Goal: Information Seeking & Learning: Learn about a topic

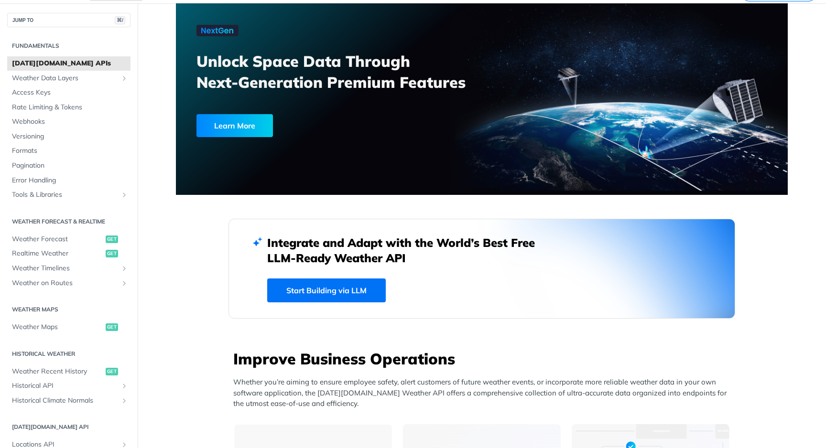
scroll to position [67, 0]
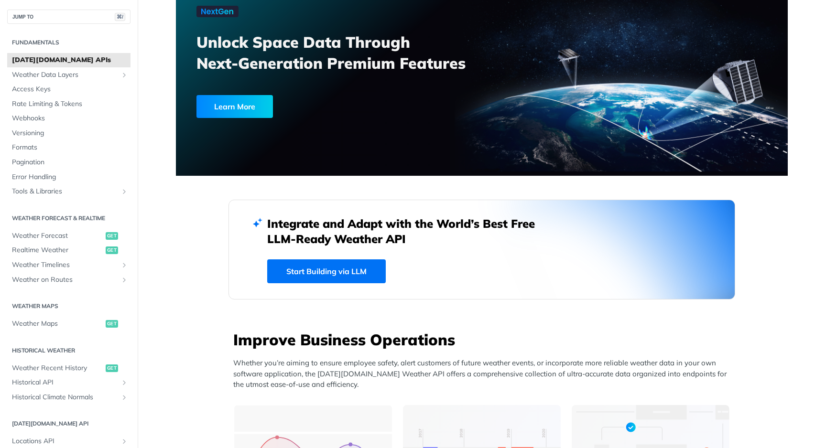
click at [353, 268] on link "Start Building via LLM" at bounding box center [326, 272] width 119 height 24
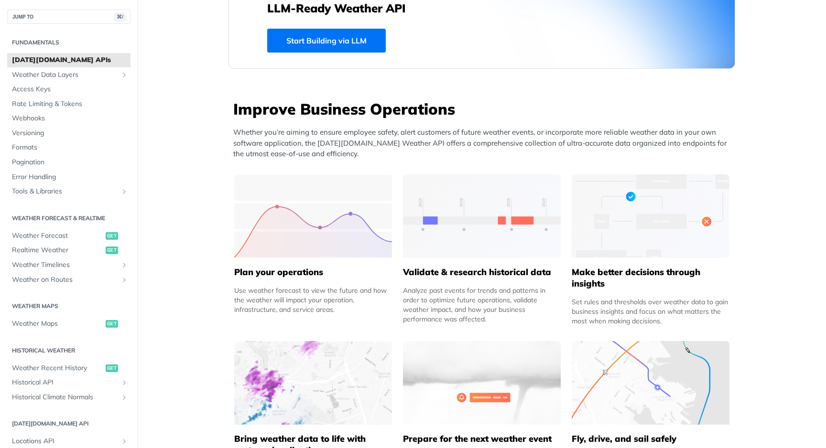
scroll to position [345, 0]
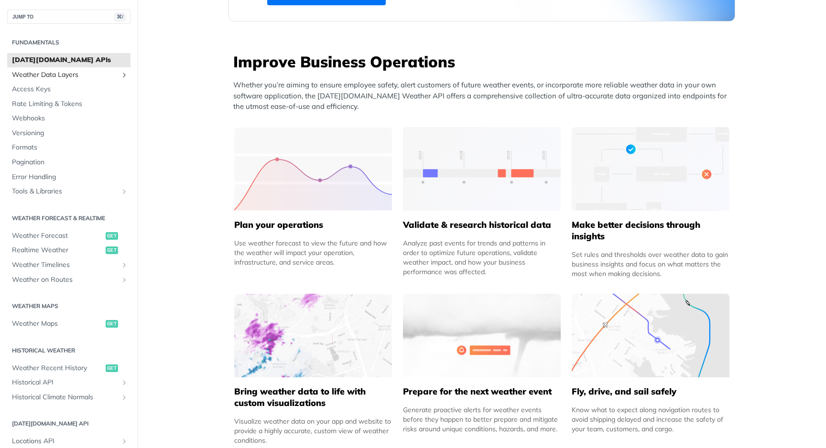
click at [48, 75] on span "Weather Data Layers" at bounding box center [65, 75] width 106 height 10
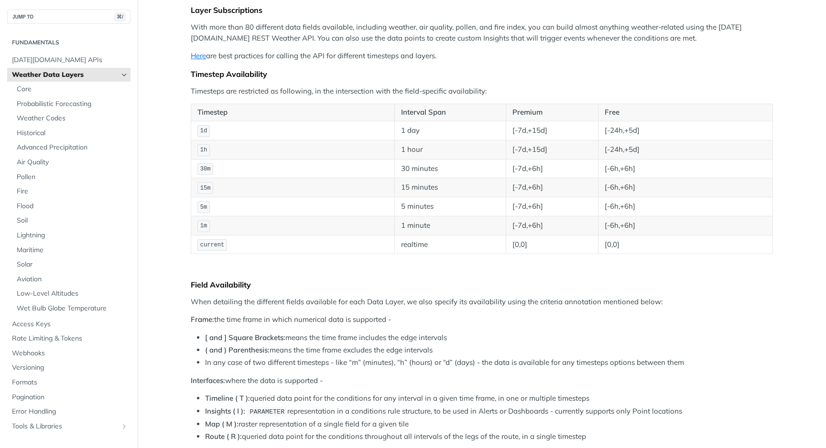
scroll to position [106, 0]
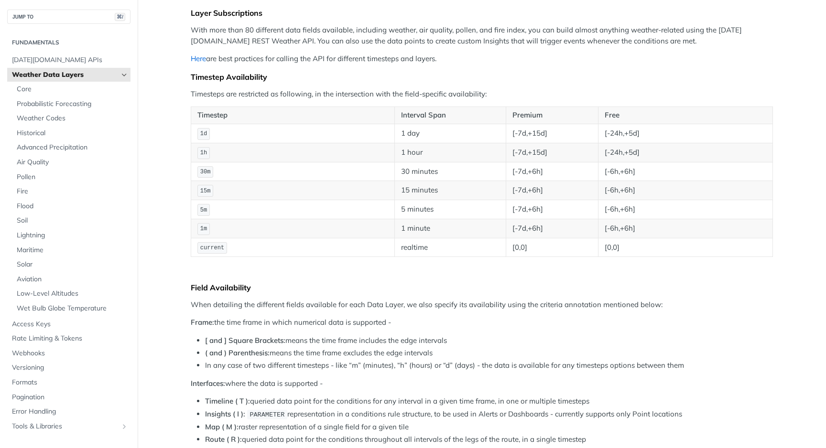
click at [198, 61] on link "Here" at bounding box center [198, 58] width 15 height 9
click at [44, 87] on span "Core" at bounding box center [72, 90] width 111 height 10
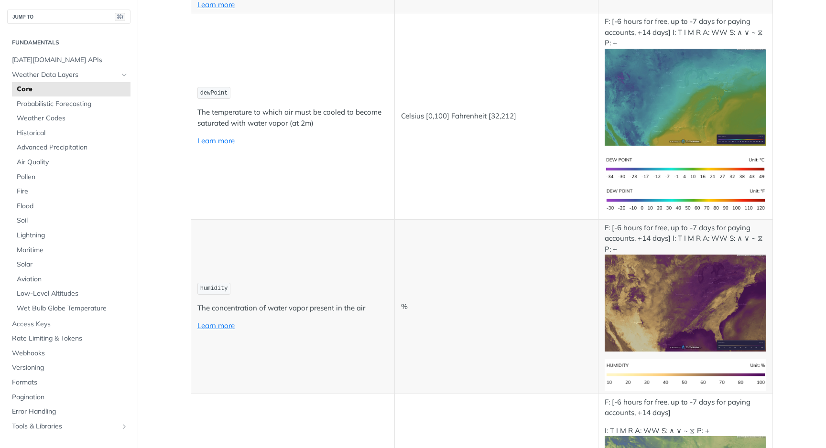
scroll to position [374, 0]
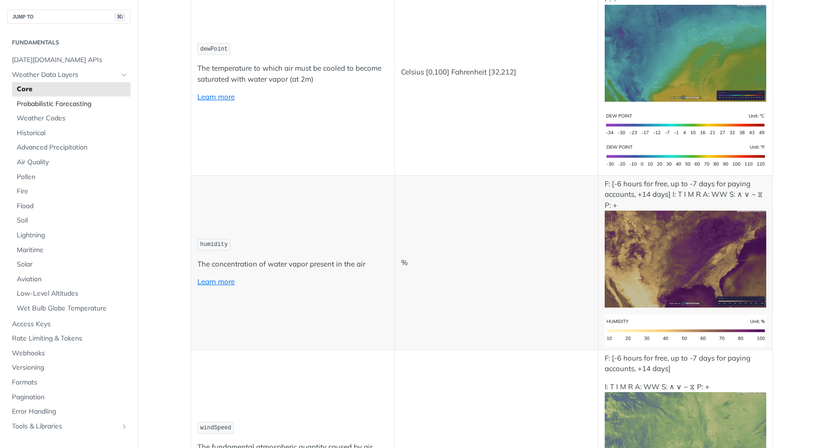
click at [74, 106] on span "Probabilistic Forecasting" at bounding box center [72, 104] width 111 height 10
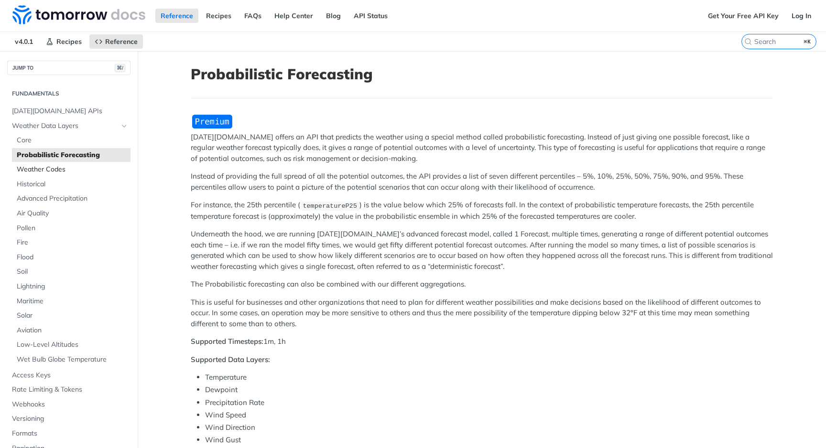
click at [51, 169] on span "Weather Codes" at bounding box center [72, 170] width 111 height 10
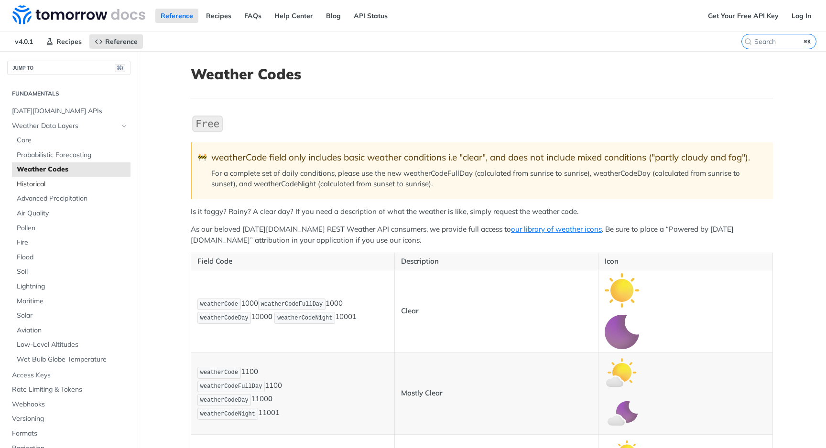
click at [45, 184] on span "Historical" at bounding box center [72, 185] width 111 height 10
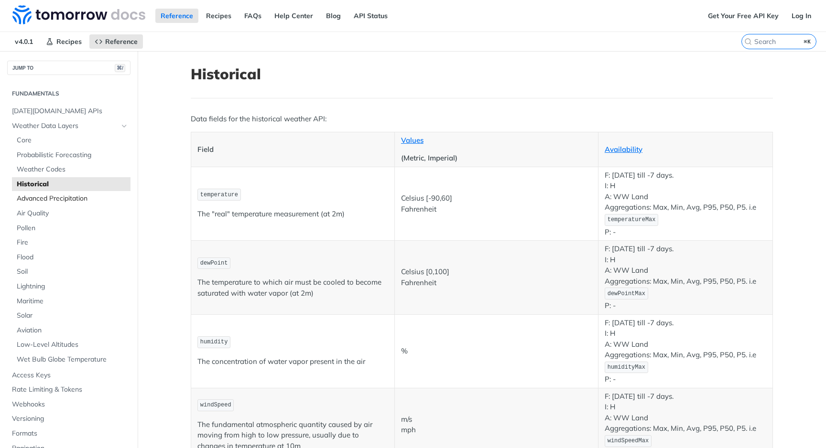
click at [35, 196] on span "Advanced Precipitation" at bounding box center [72, 199] width 111 height 10
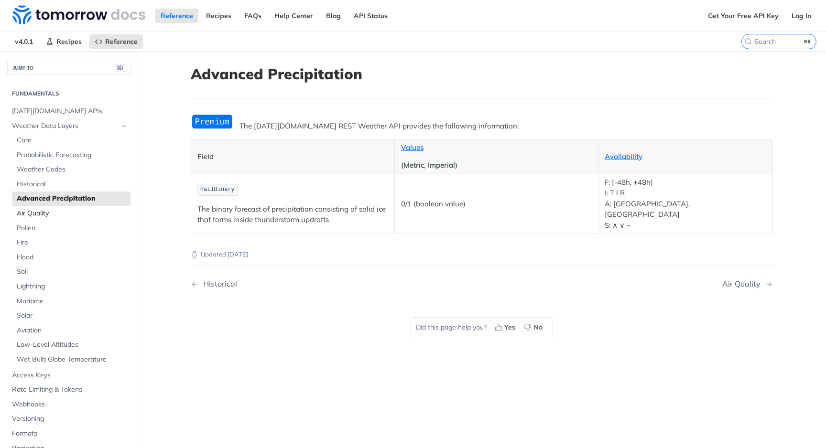
click at [36, 215] on span "Air Quality" at bounding box center [72, 214] width 111 height 10
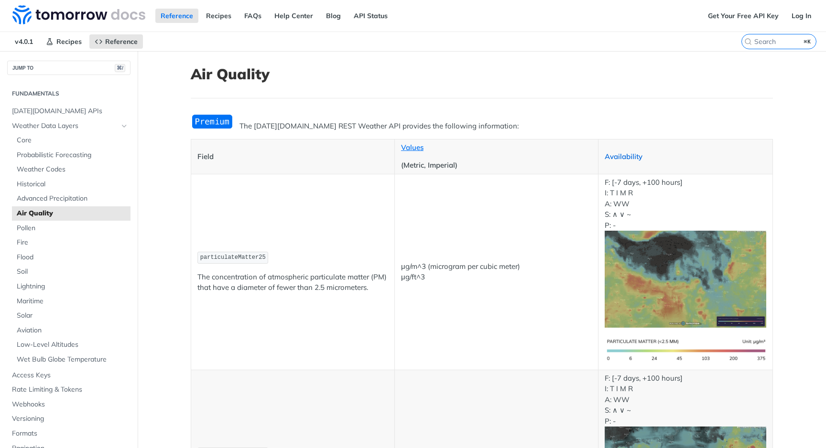
click at [627, 155] on link "Availability" at bounding box center [624, 156] width 38 height 9
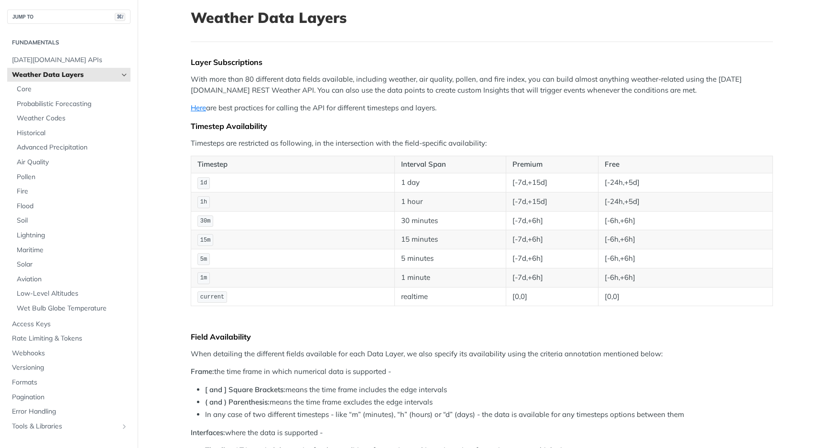
scroll to position [110, 0]
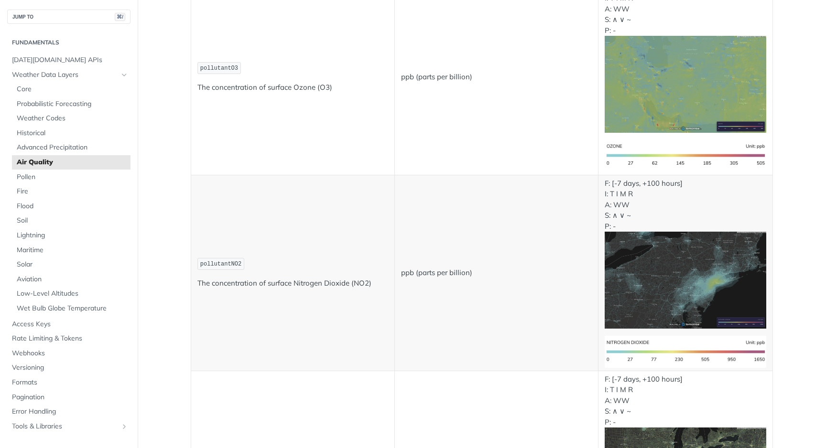
scroll to position [686, 0]
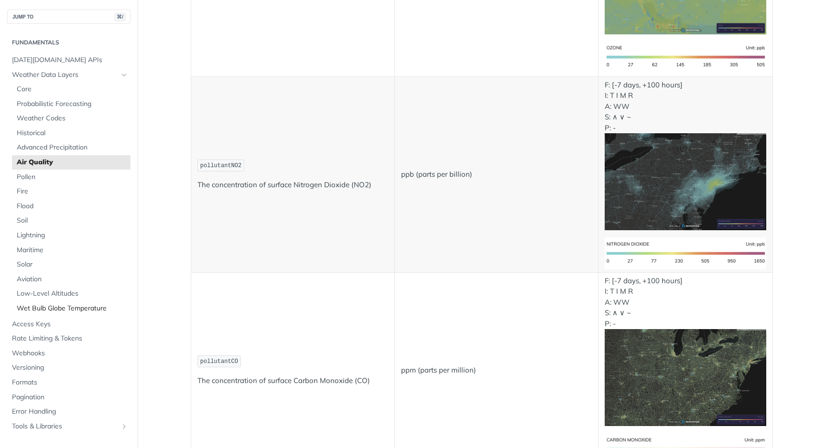
click at [51, 306] on span "Wet Bulb Globe Temperature" at bounding box center [72, 309] width 111 height 10
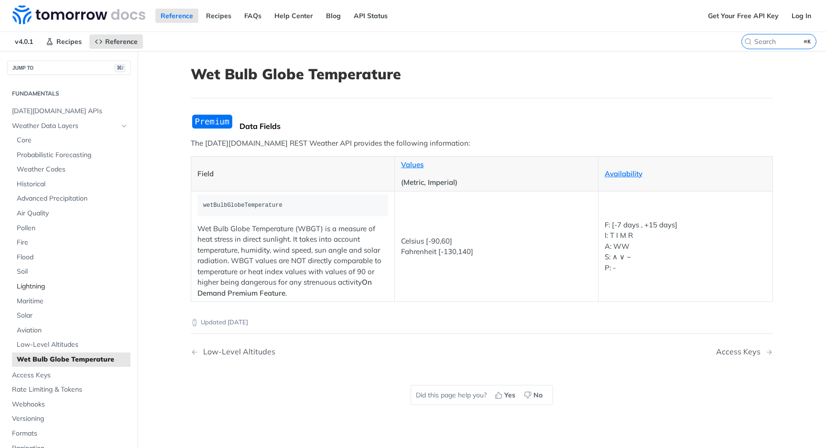
click at [36, 288] on span "Lightning" at bounding box center [72, 287] width 111 height 10
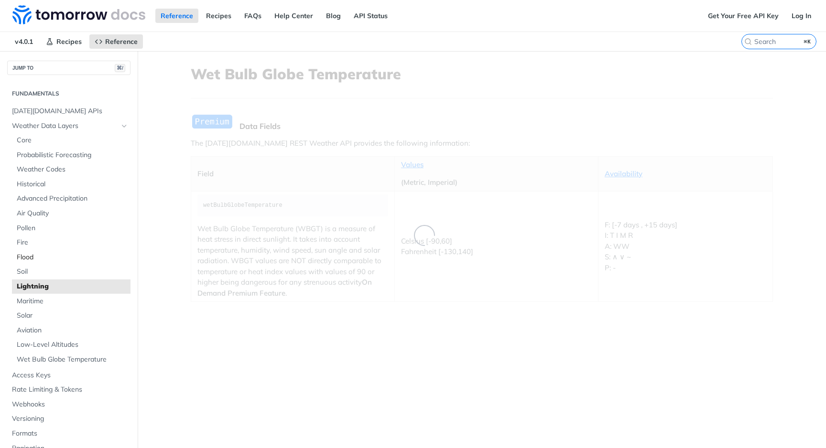
click at [25, 261] on span "Flood" at bounding box center [72, 258] width 111 height 10
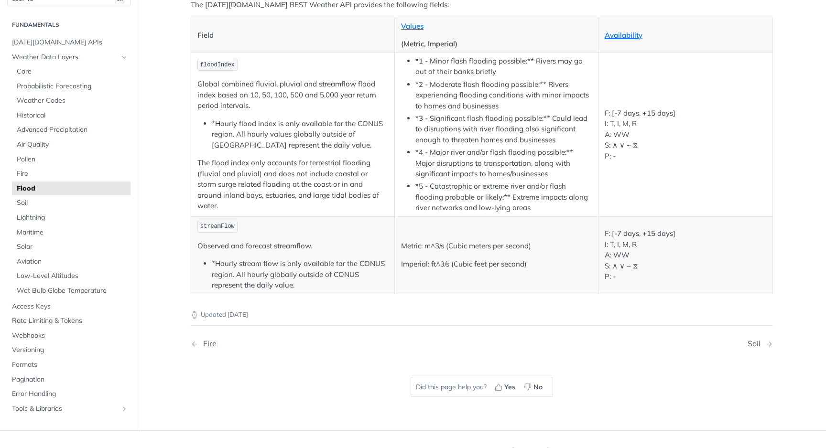
scroll to position [230, 0]
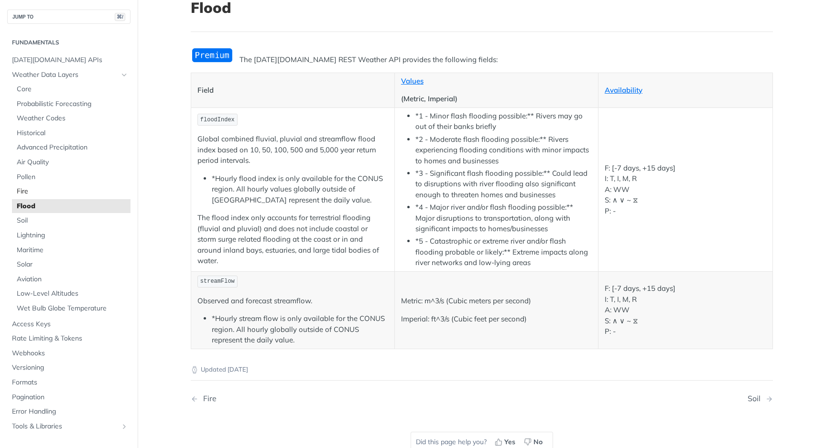
click at [43, 186] on link "Fire" at bounding box center [71, 192] width 119 height 14
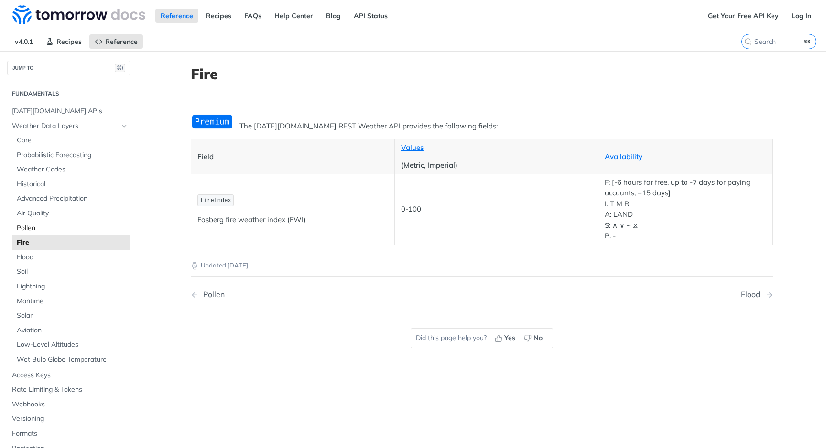
click at [27, 228] on span "Pollen" at bounding box center [72, 229] width 111 height 10
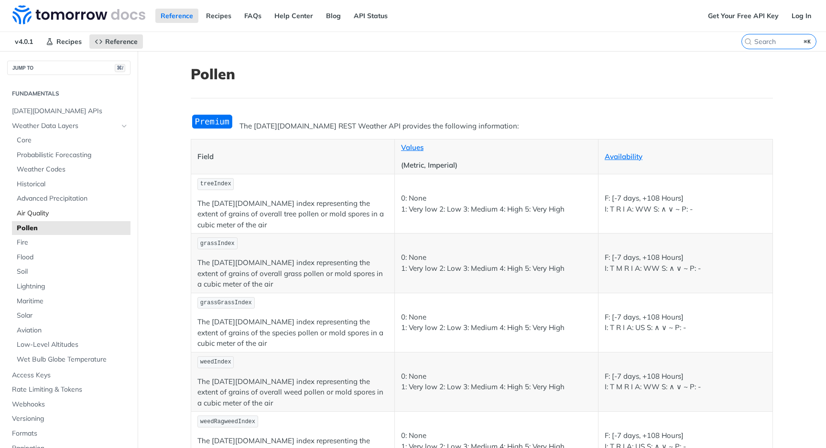
click at [35, 217] on span "Air Quality" at bounding box center [72, 214] width 111 height 10
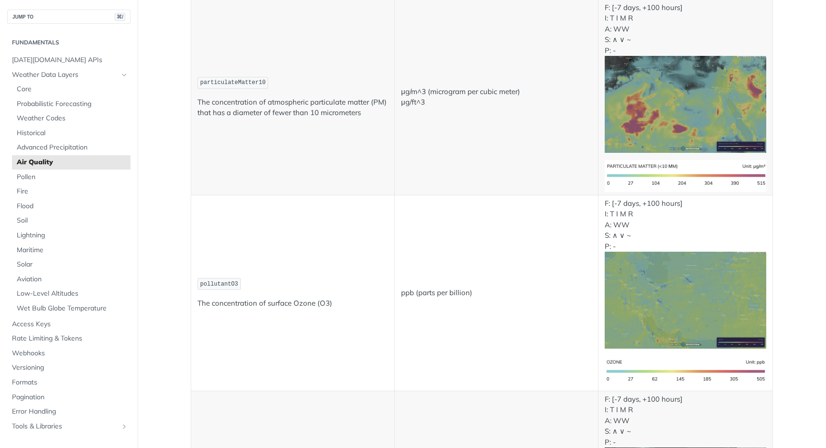
scroll to position [427, 0]
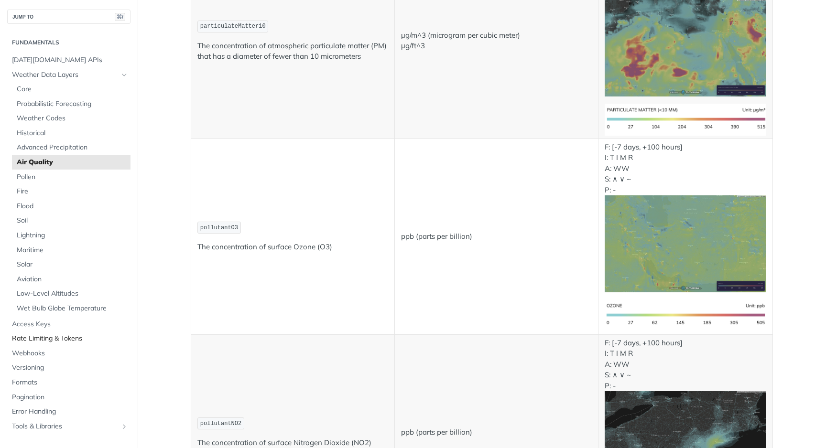
click at [56, 336] on span "Rate Limiting & Tokens" at bounding box center [70, 339] width 116 height 10
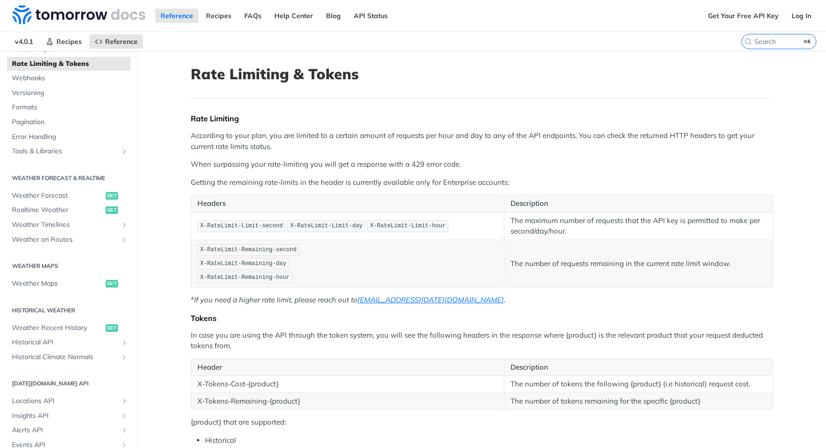
scroll to position [117, 0]
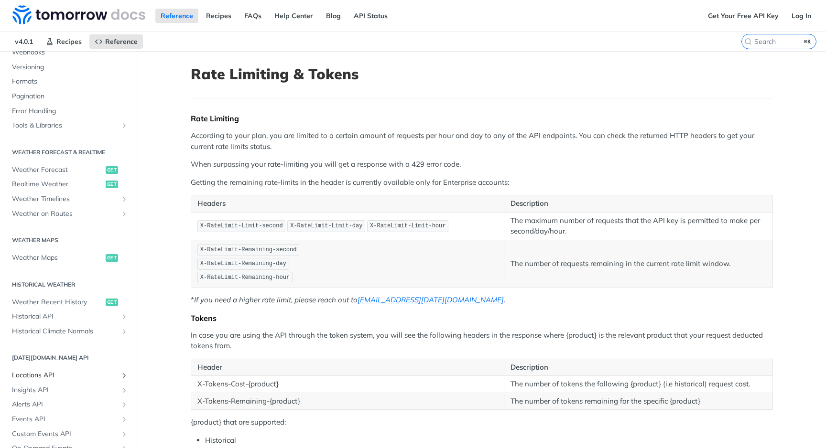
click at [61, 374] on span "Locations API" at bounding box center [65, 376] width 106 height 10
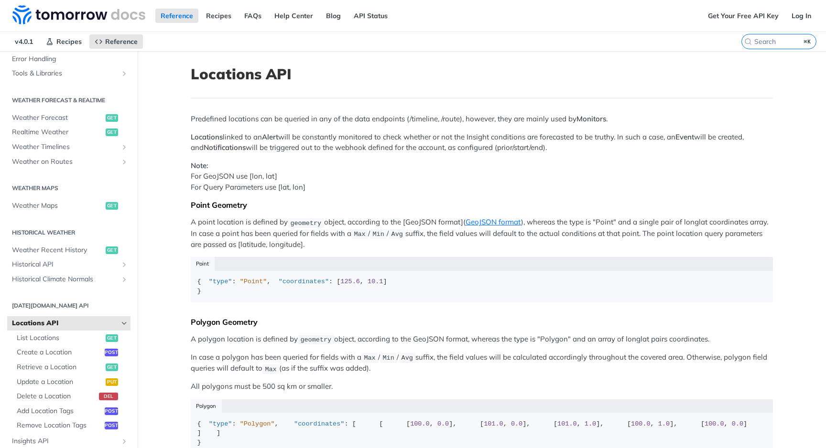
scroll to position [235, 0]
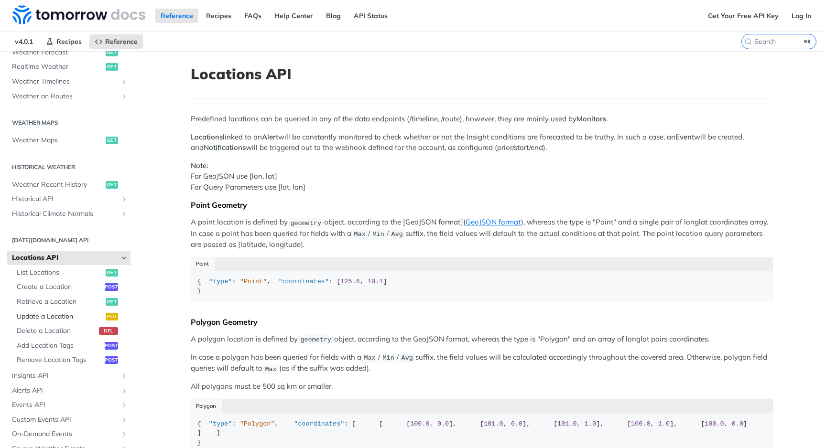
click at [42, 317] on span "Update a Location" at bounding box center [60, 317] width 87 height 10
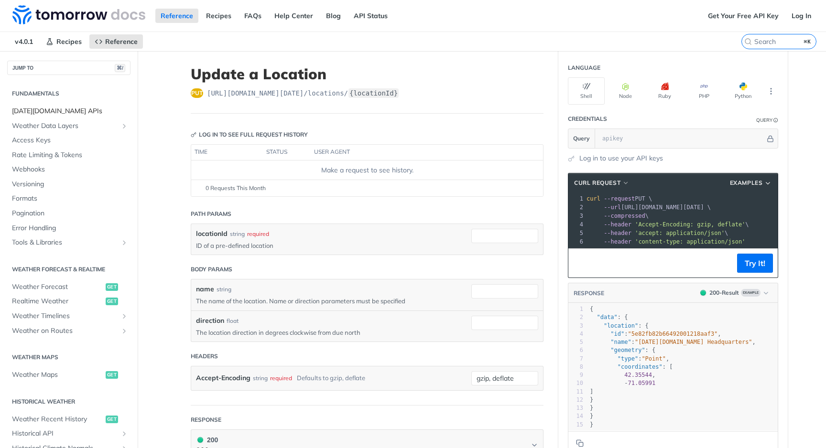
click at [47, 111] on span "[DATE][DOMAIN_NAME] APIs" at bounding box center [70, 112] width 116 height 10
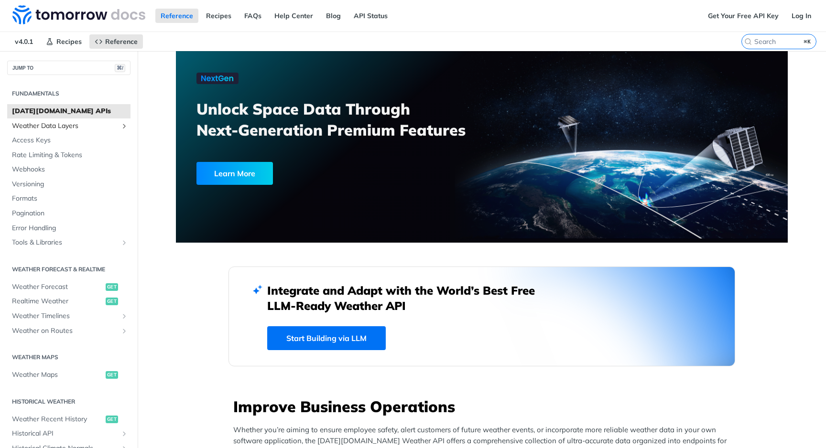
click at [44, 129] on span "Weather Data Layers" at bounding box center [65, 126] width 106 height 10
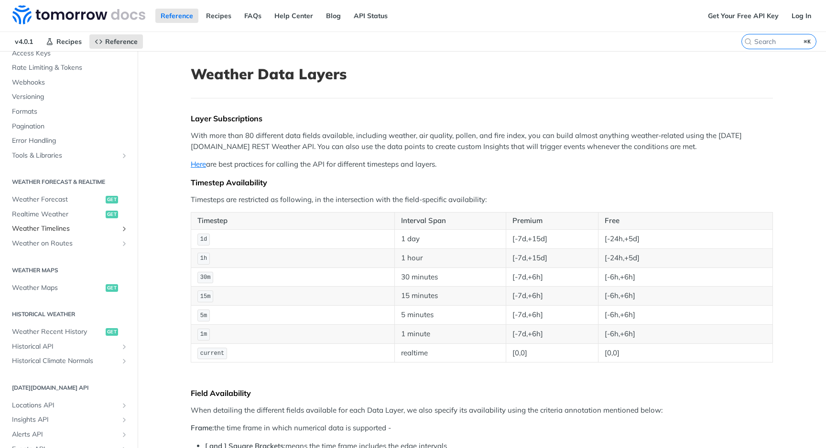
scroll to position [325, 0]
click at [42, 359] on span "Historical Climate Normals" at bounding box center [65, 359] width 106 height 10
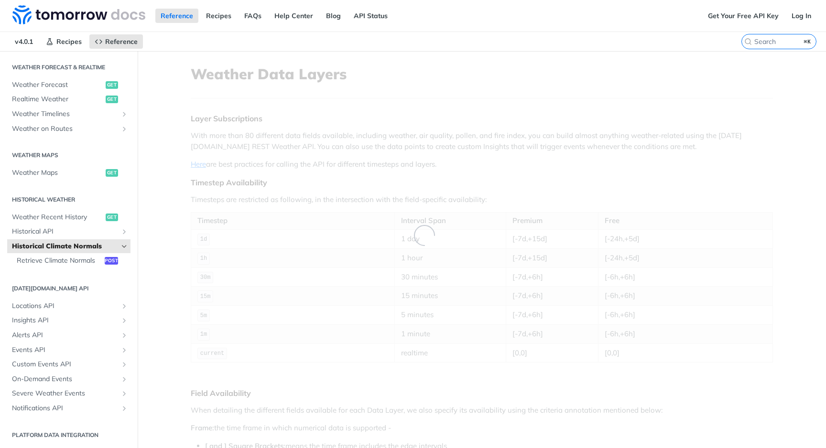
scroll to position [90, 0]
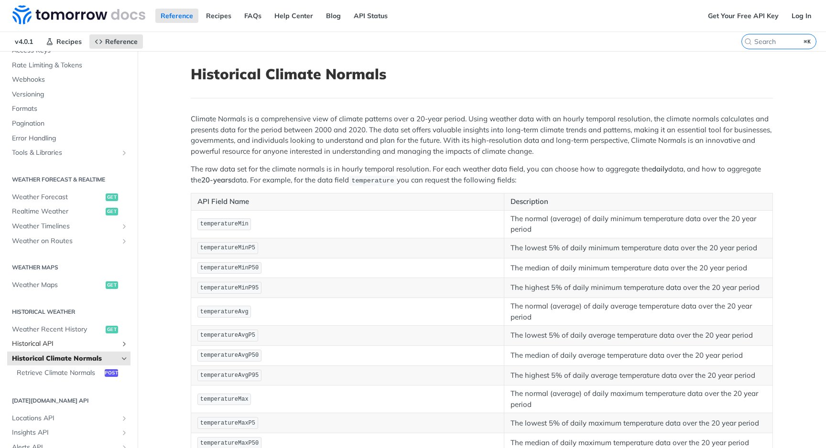
click at [40, 344] on span "Historical API" at bounding box center [65, 344] width 106 height 10
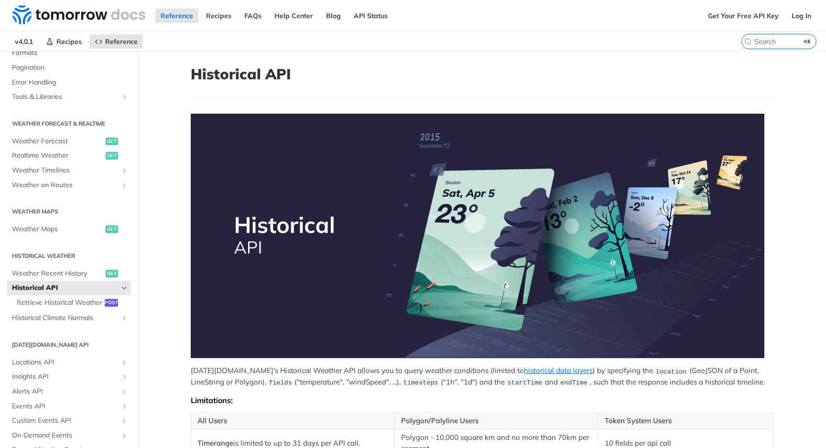
scroll to position [159, 0]
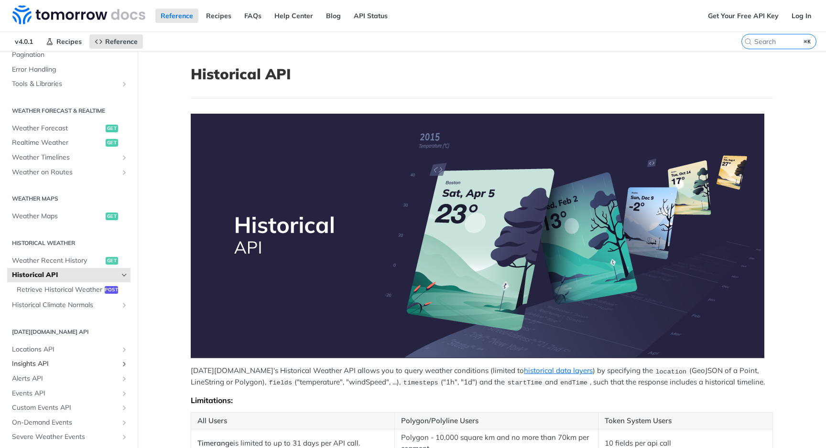
click at [37, 363] on span "Insights API" at bounding box center [65, 364] width 106 height 10
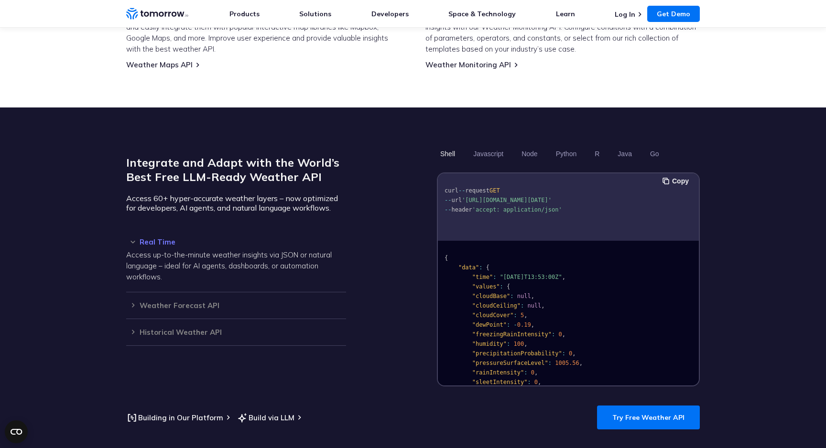
scroll to position [14, 0]
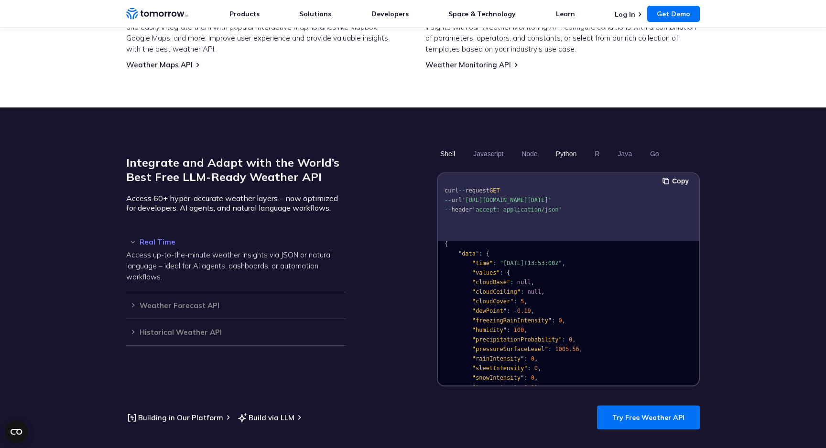
click at [562, 146] on button "Python" at bounding box center [567, 154] width 28 height 16
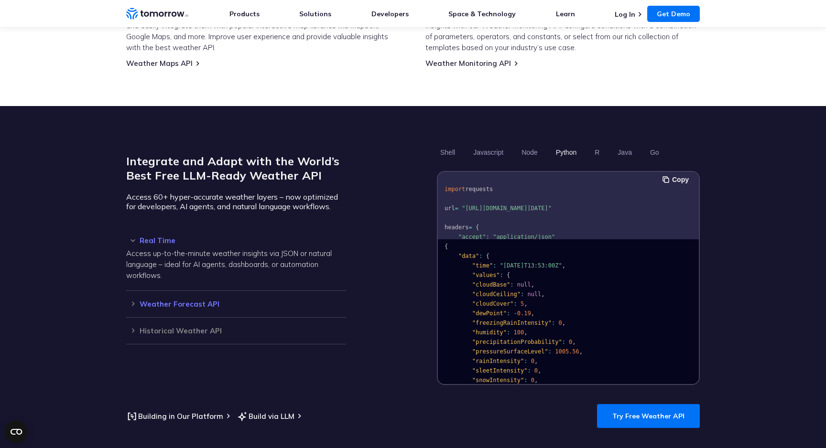
click at [174, 301] on h3 "Weather Forecast API" at bounding box center [236, 304] width 220 height 7
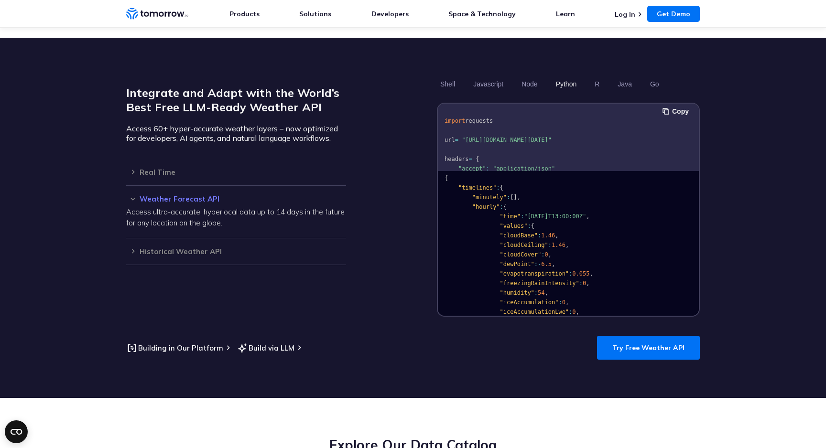
scroll to position [832, 0]
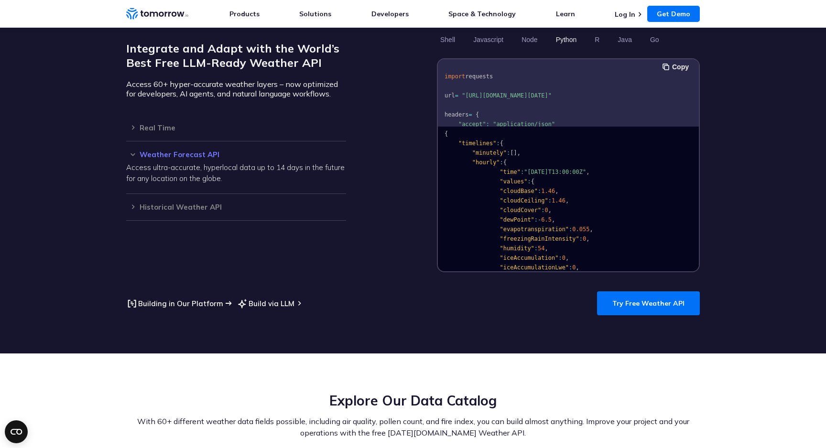
click at [185, 298] on link "Building in Our Platform" at bounding box center [174, 304] width 97 height 12
click at [264, 298] on link "Build via LLM" at bounding box center [266, 304] width 58 height 12
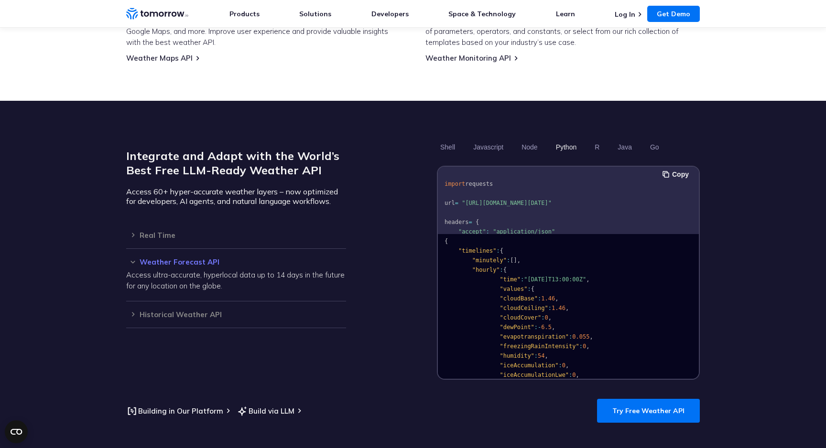
scroll to position [723, 0]
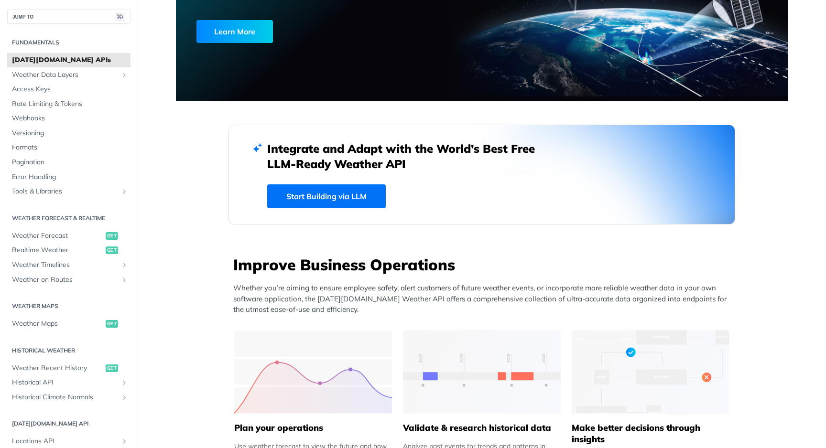
scroll to position [212, 0]
